Goal: Check status

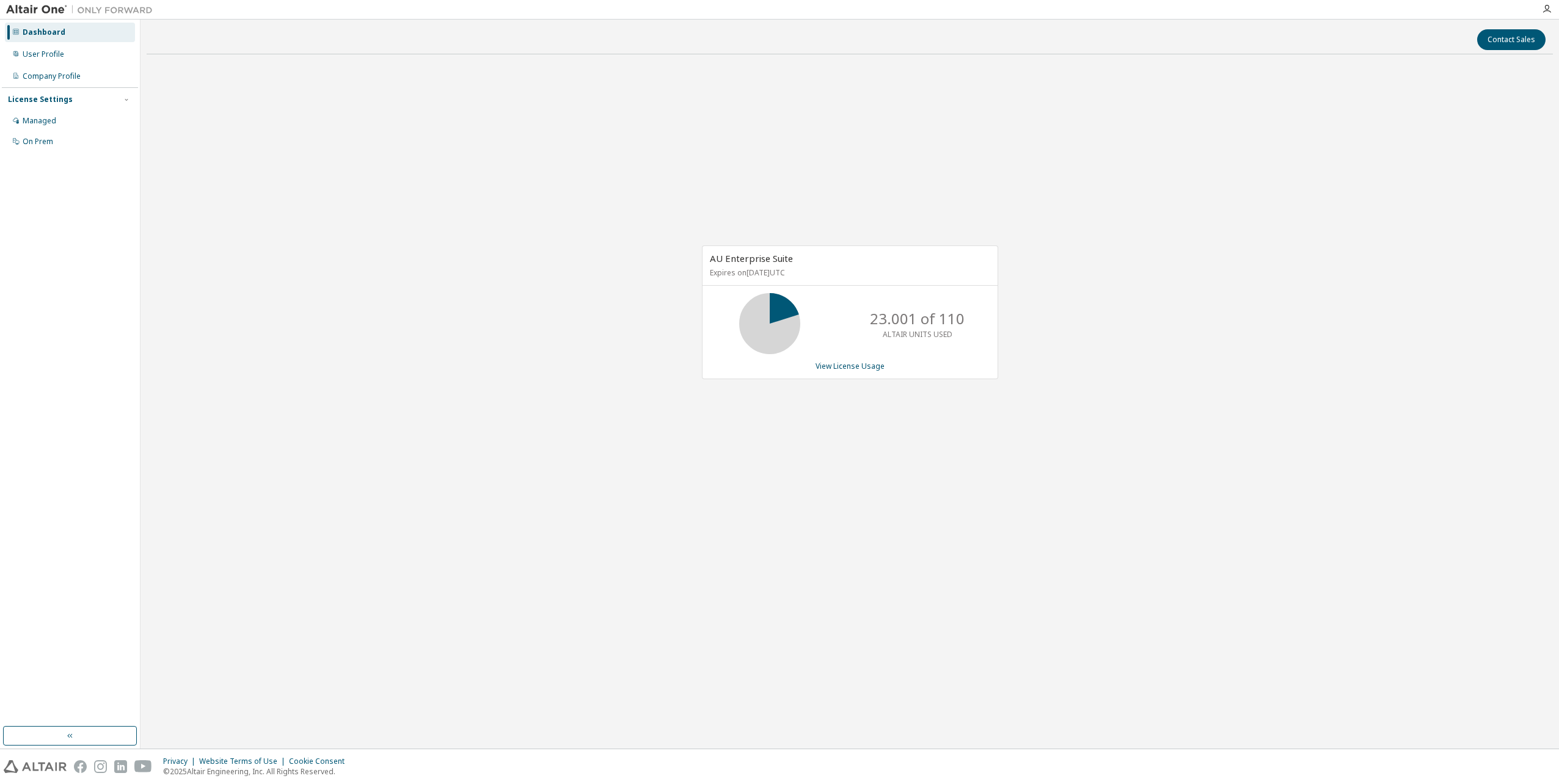
click at [378, 442] on div "AU Enterprise Suite Expires on [DATE] UTC 23.001 of 110 ALTAIR UNITS USED View …" at bounding box center [850, 319] width 1406 height 510
drag, startPoint x: 904, startPoint y: 308, endPoint x: 870, endPoint y: 325, distance: 38.0
click at [870, 325] on div "23.001 of 110 ALTAIR UNITS USED" at bounding box center [917, 323] width 98 height 61
click at [1056, 322] on div "AU Enterprise Suite Expires on [DATE] UTC 23.001 of 110 ALTAIR UNITS USED View …" at bounding box center [850, 319] width 1406 height 510
drag, startPoint x: 1351, startPoint y: 397, endPoint x: 1225, endPoint y: 407, distance: 126.4
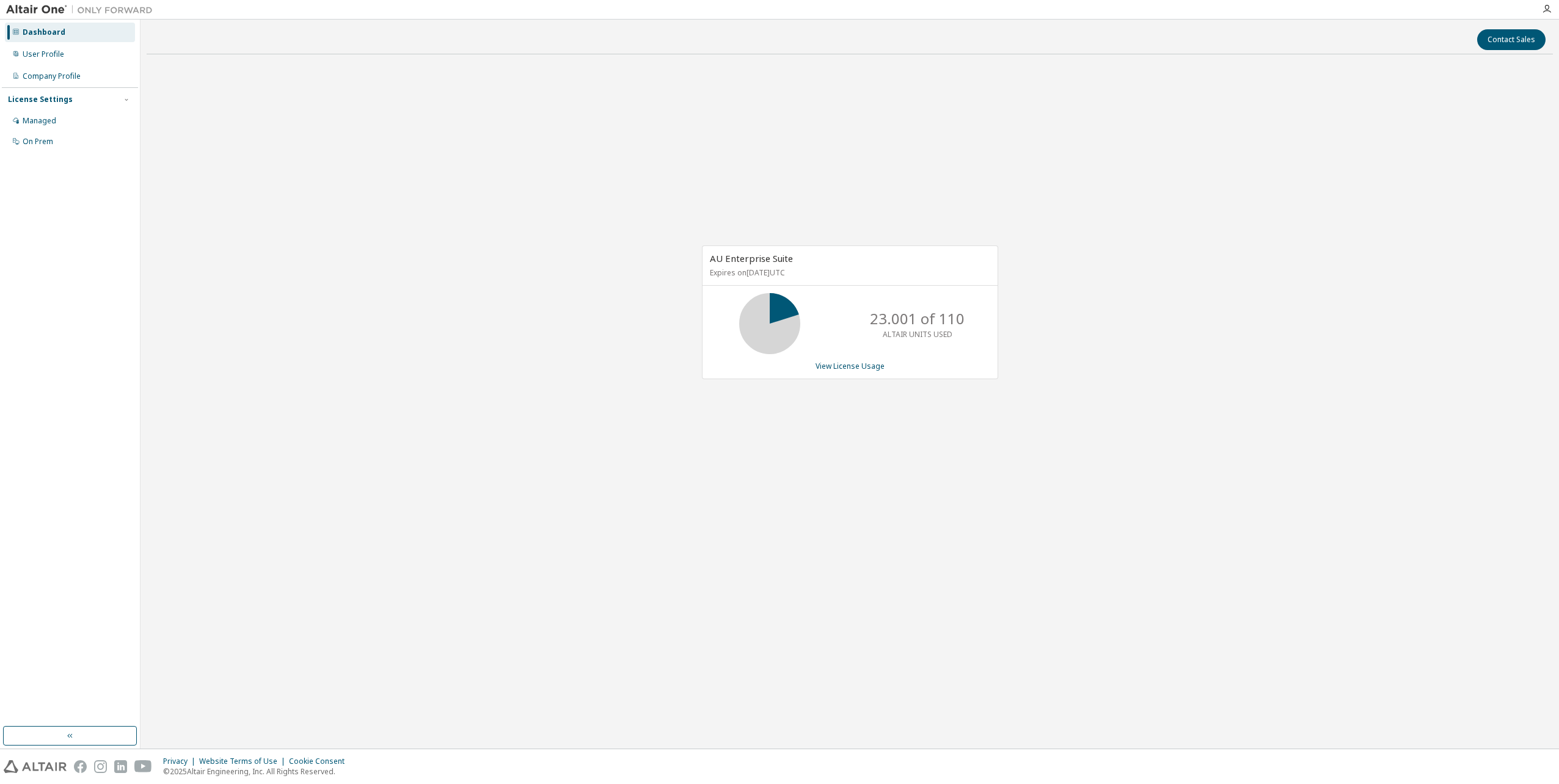
click at [1225, 407] on div "AU Enterprise Suite Expires on [DATE] UTC 23.001 of 110 ALTAIR UNITS USED View …" at bounding box center [850, 319] width 1406 height 510
